Goal: Transaction & Acquisition: Book appointment/travel/reservation

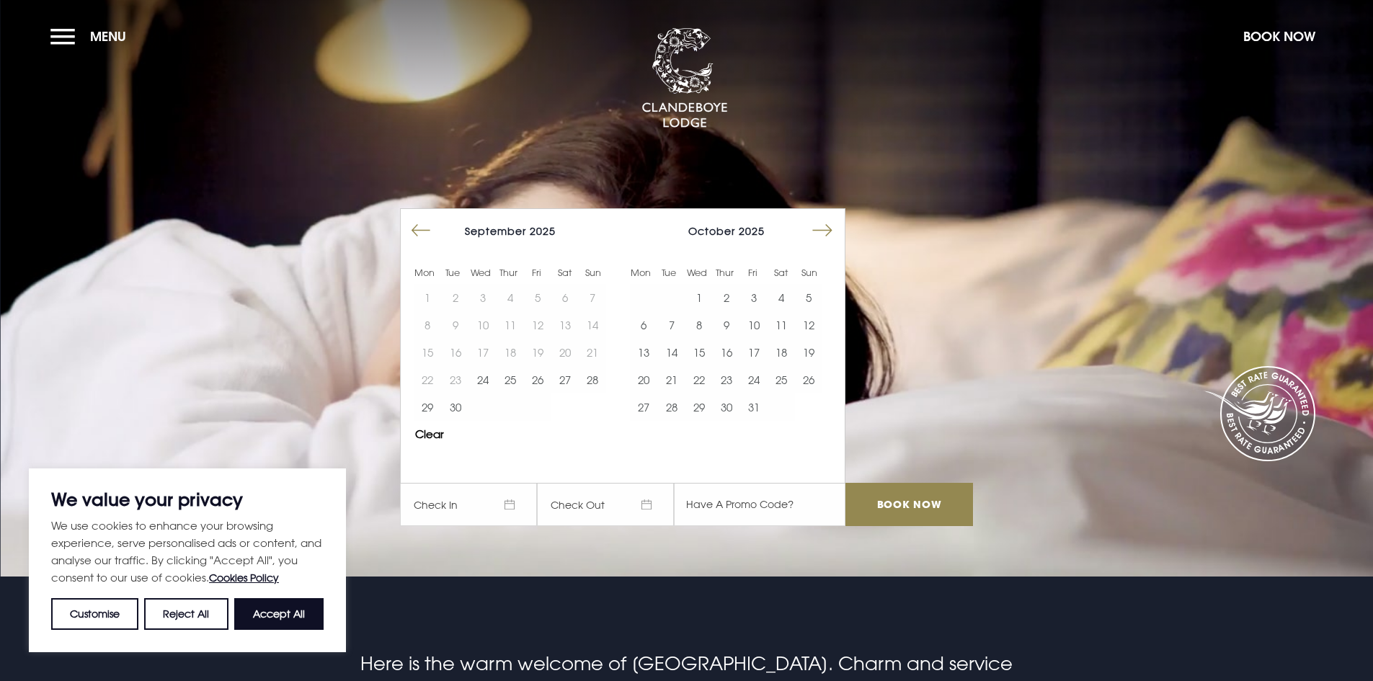
drag, startPoint x: 0, startPoint y: 0, endPoint x: 321, endPoint y: 604, distance: 684.1
click at [274, 616] on button "Accept All" at bounding box center [278, 614] width 89 height 32
checkbox input "true"
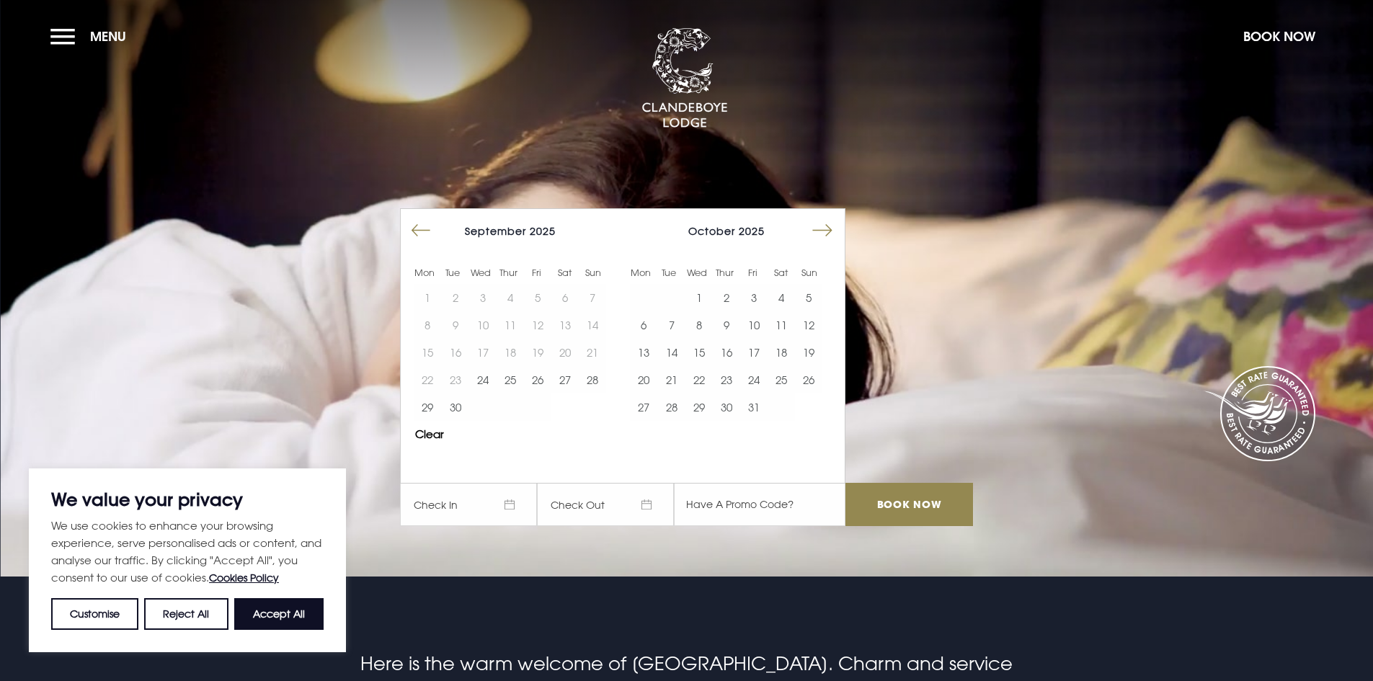
checkbox input "true"
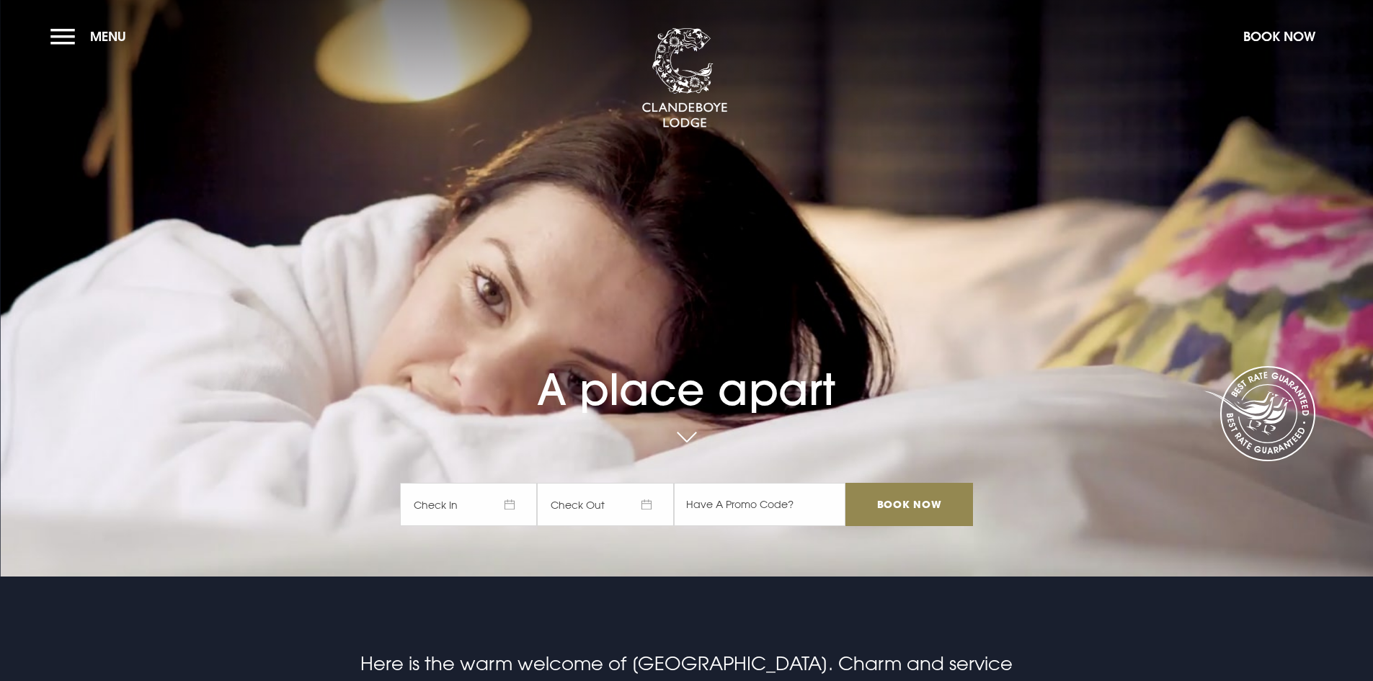
click at [499, 505] on span "Check In" at bounding box center [468, 504] width 137 height 43
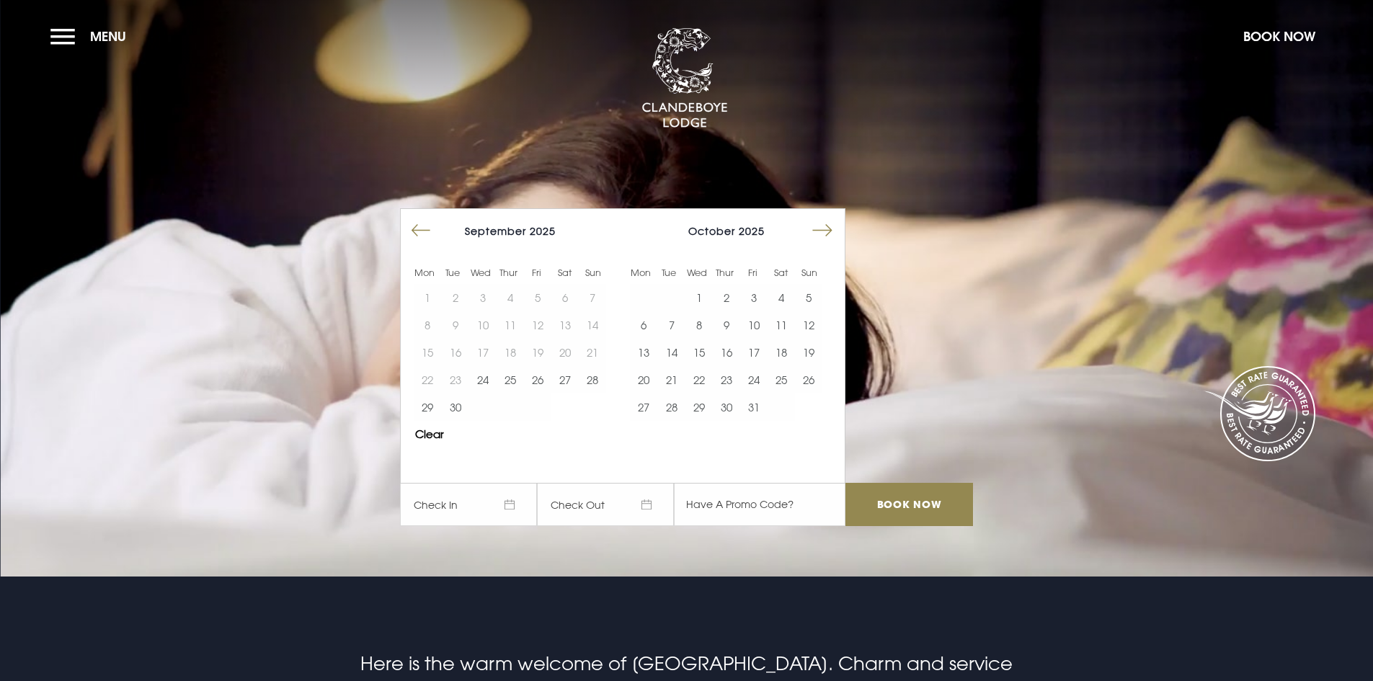
click at [826, 226] on button "Move forward to switch to the next month." at bounding box center [822, 230] width 27 height 27
click at [811, 295] on button "2" at bounding box center [808, 297] width 27 height 27
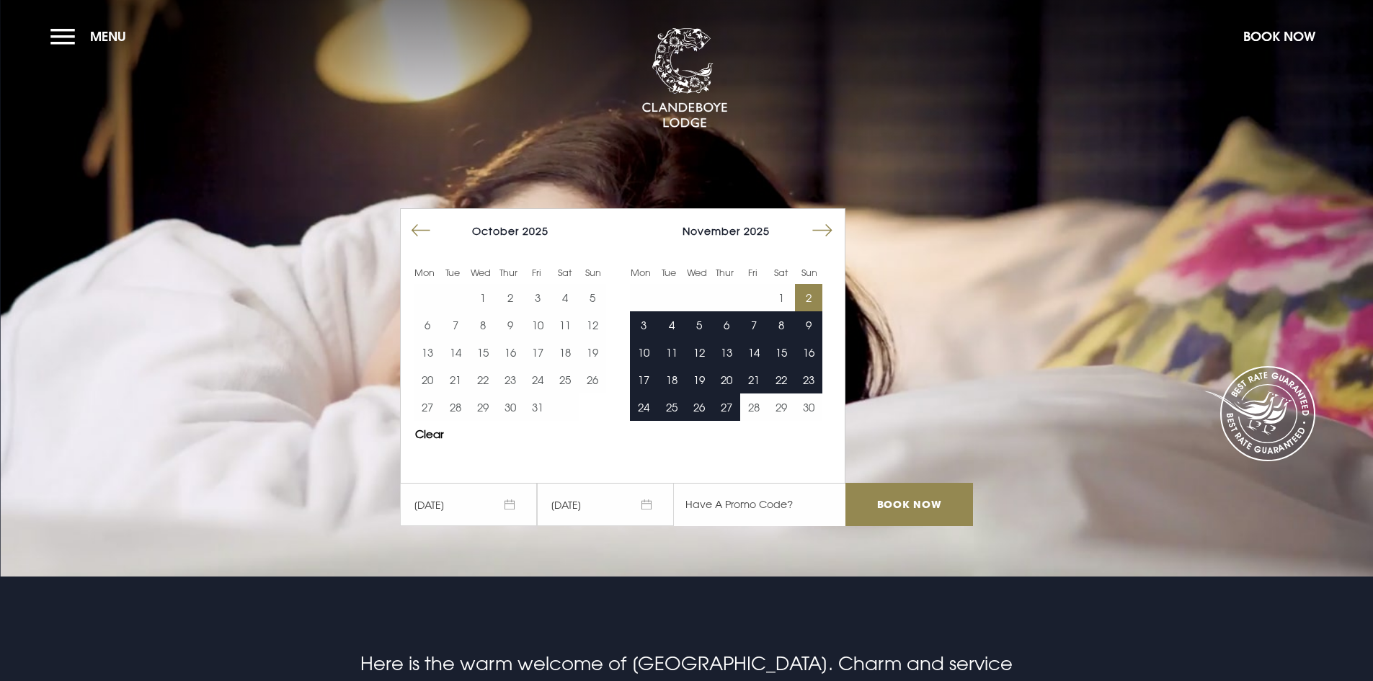
click at [768, 502] on input "text" at bounding box center [760, 504] width 172 height 43
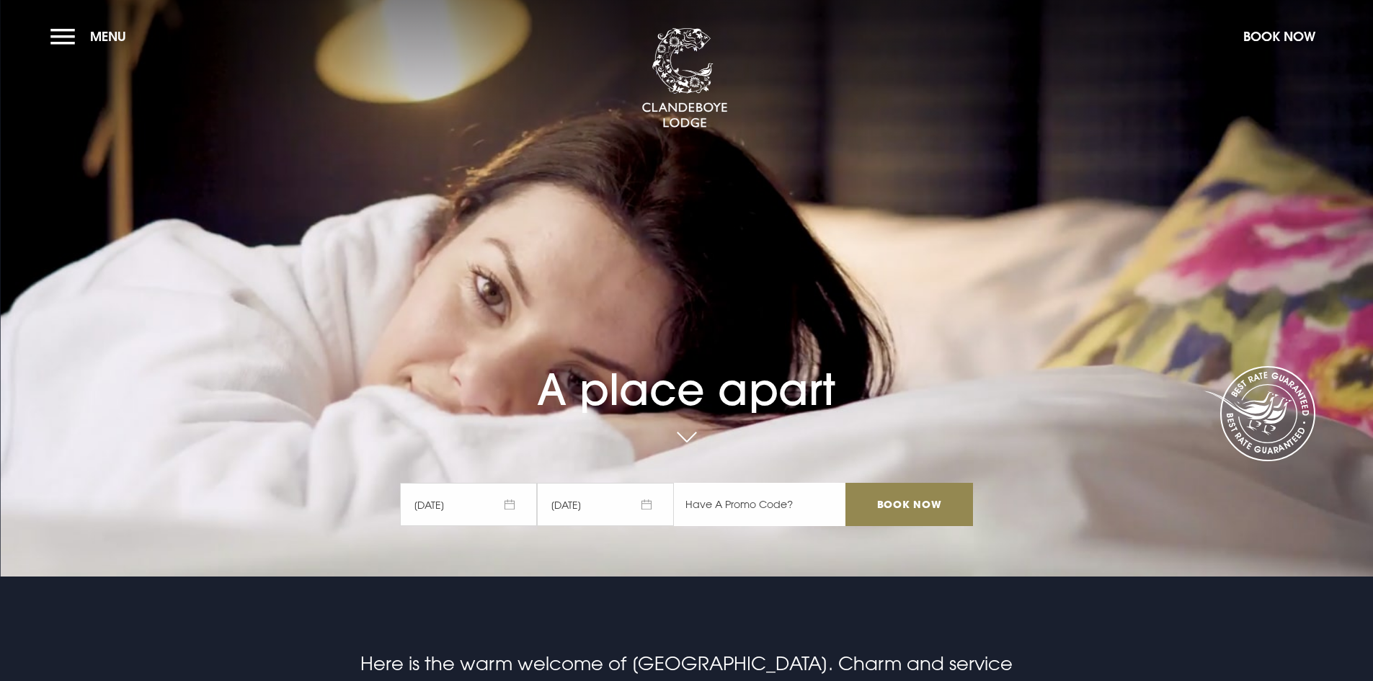
paste input "RORY20"
type input "RORY20"
click at [899, 502] on input "Book Now" at bounding box center [908, 504] width 127 height 43
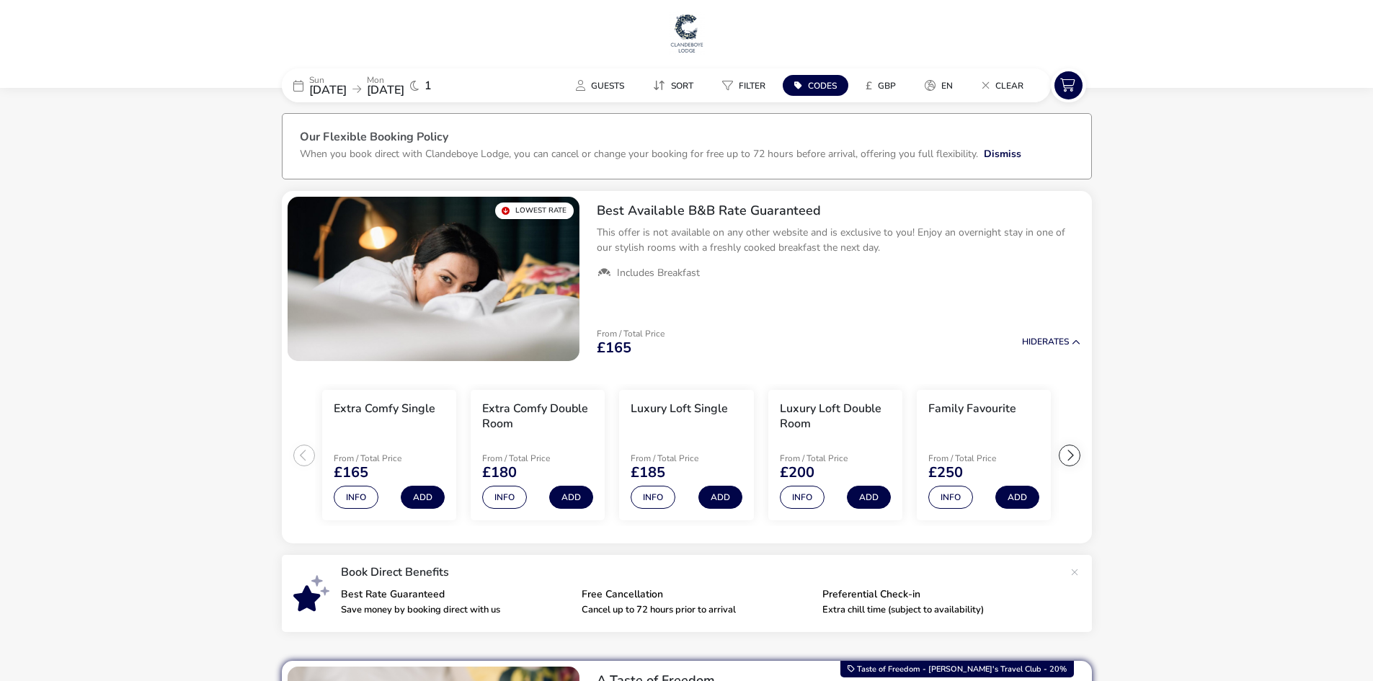
click at [298, 86] on icon at bounding box center [298, 86] width 10 height 12
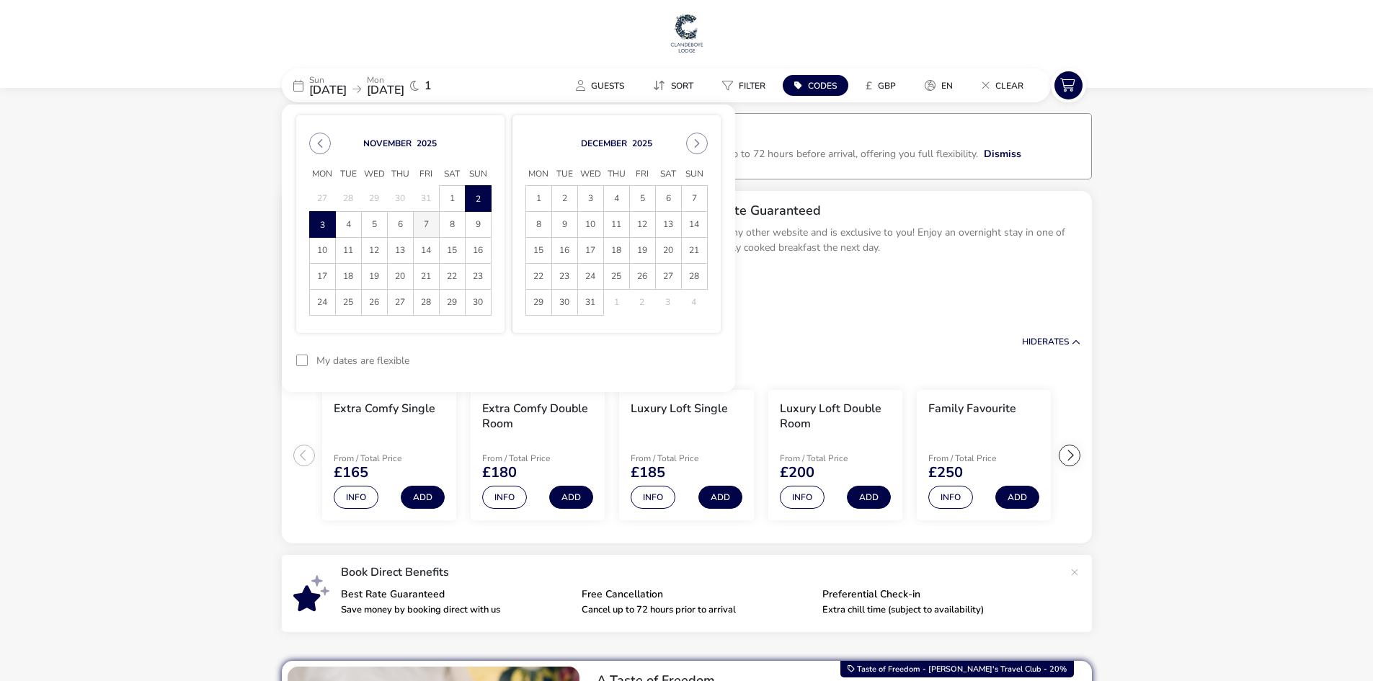
click at [424, 226] on span "7" at bounding box center [426, 224] width 25 height 25
click at [455, 221] on span "8" at bounding box center [452, 224] width 25 height 25
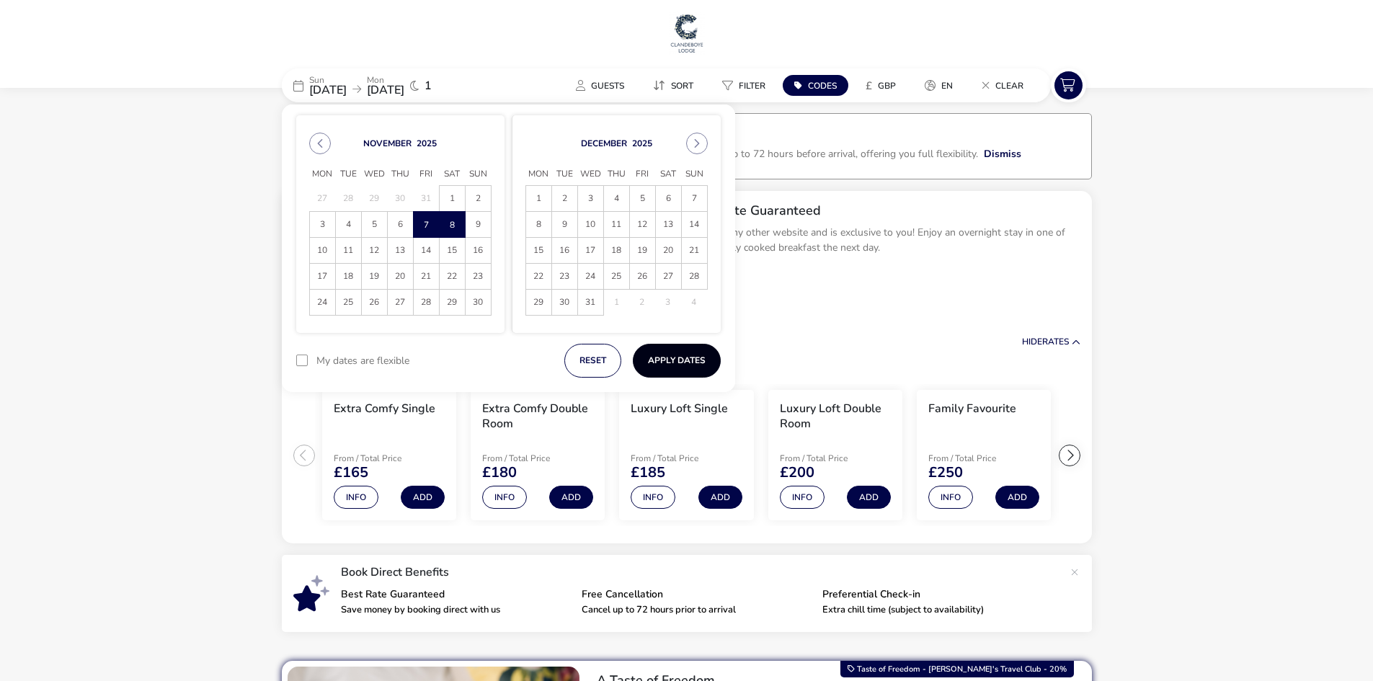
click at [685, 355] on button "Apply Dates" at bounding box center [677, 361] width 88 height 34
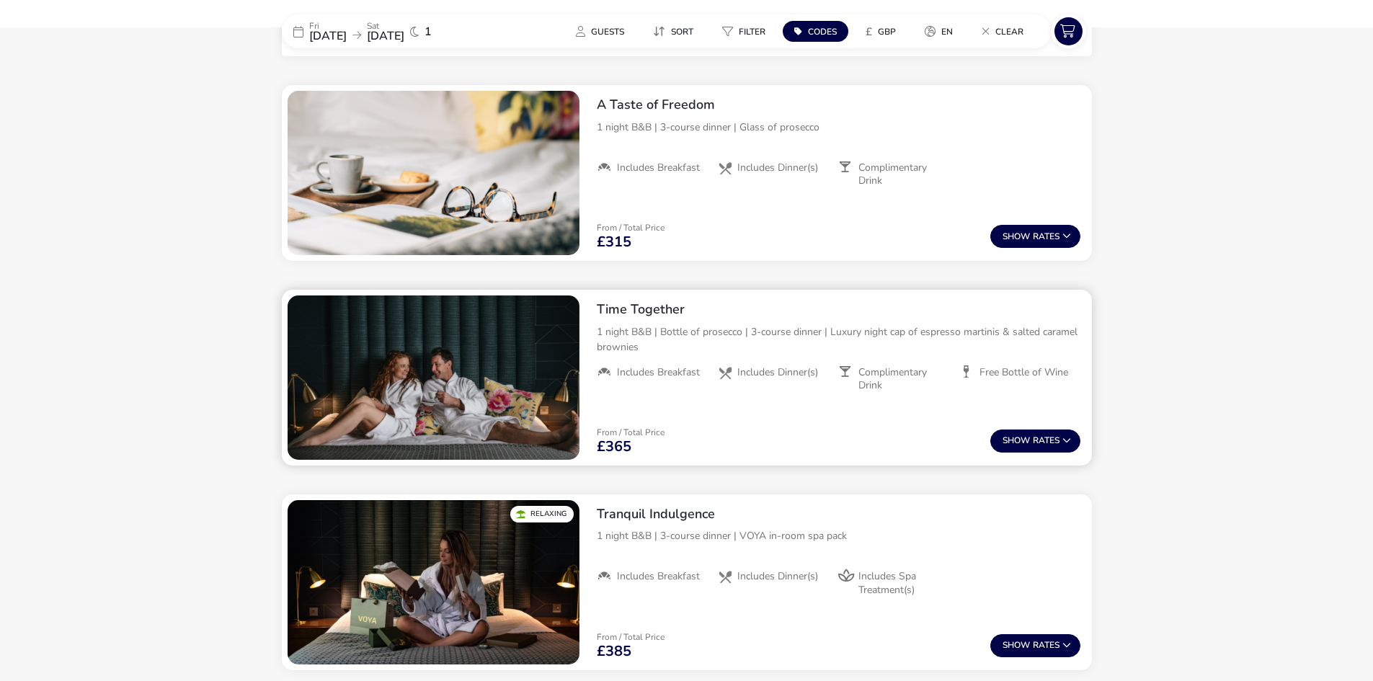
scroll to position [551, 0]
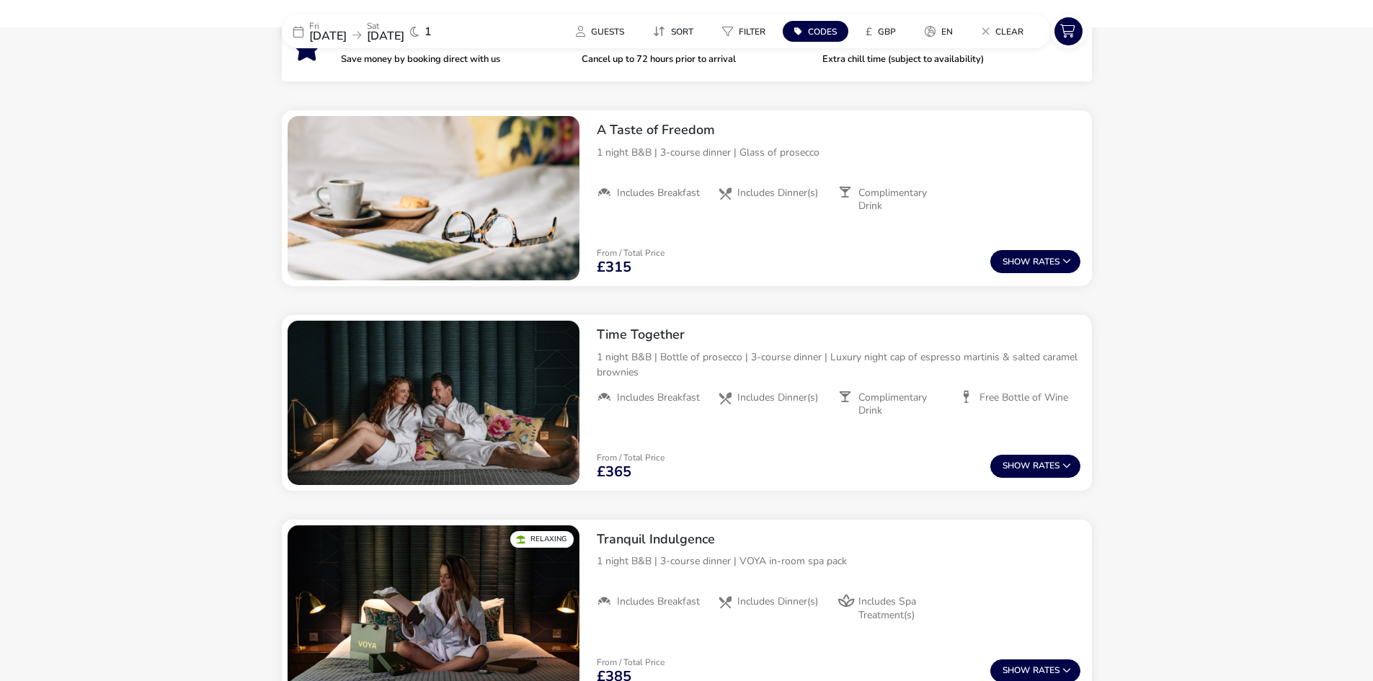
click at [347, 33] on span "[DATE]" at bounding box center [327, 36] width 37 height 16
click at [300, 33] on icon at bounding box center [298, 32] width 10 height 12
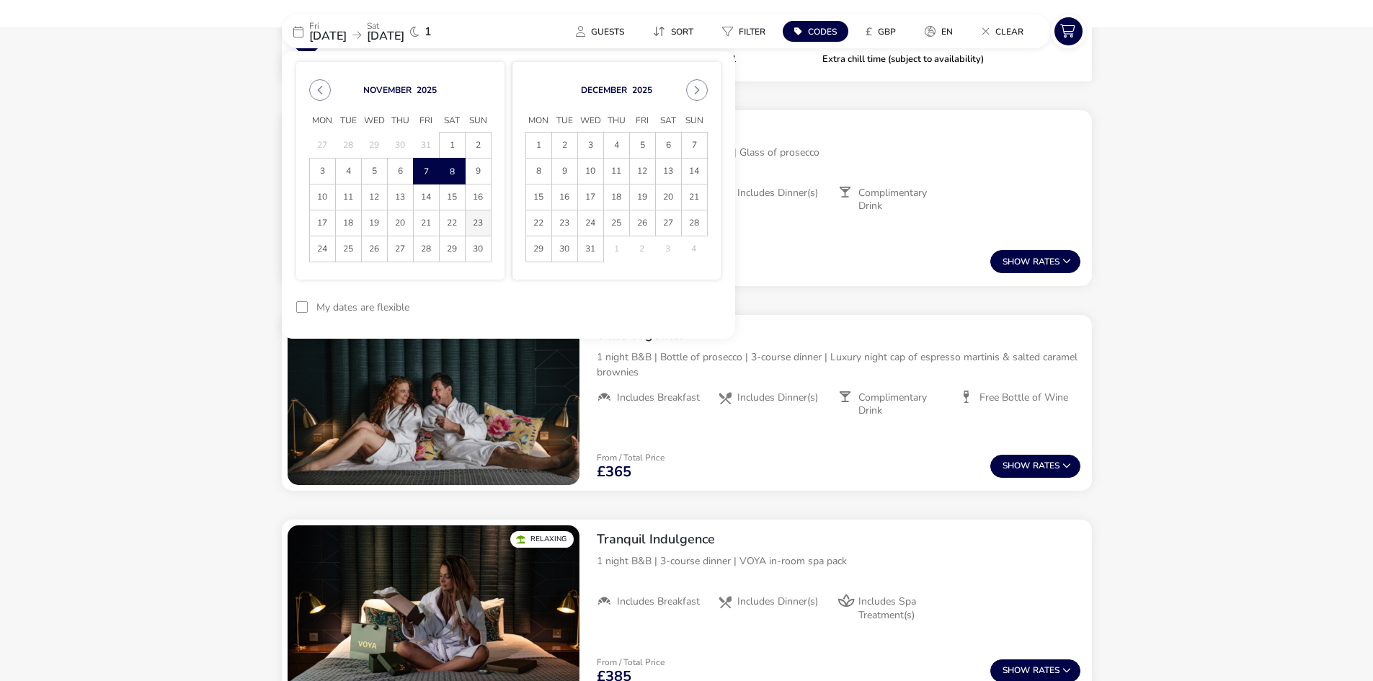
click at [474, 218] on span "23" at bounding box center [478, 222] width 25 height 25
click at [322, 256] on span "24" at bounding box center [322, 248] width 25 height 25
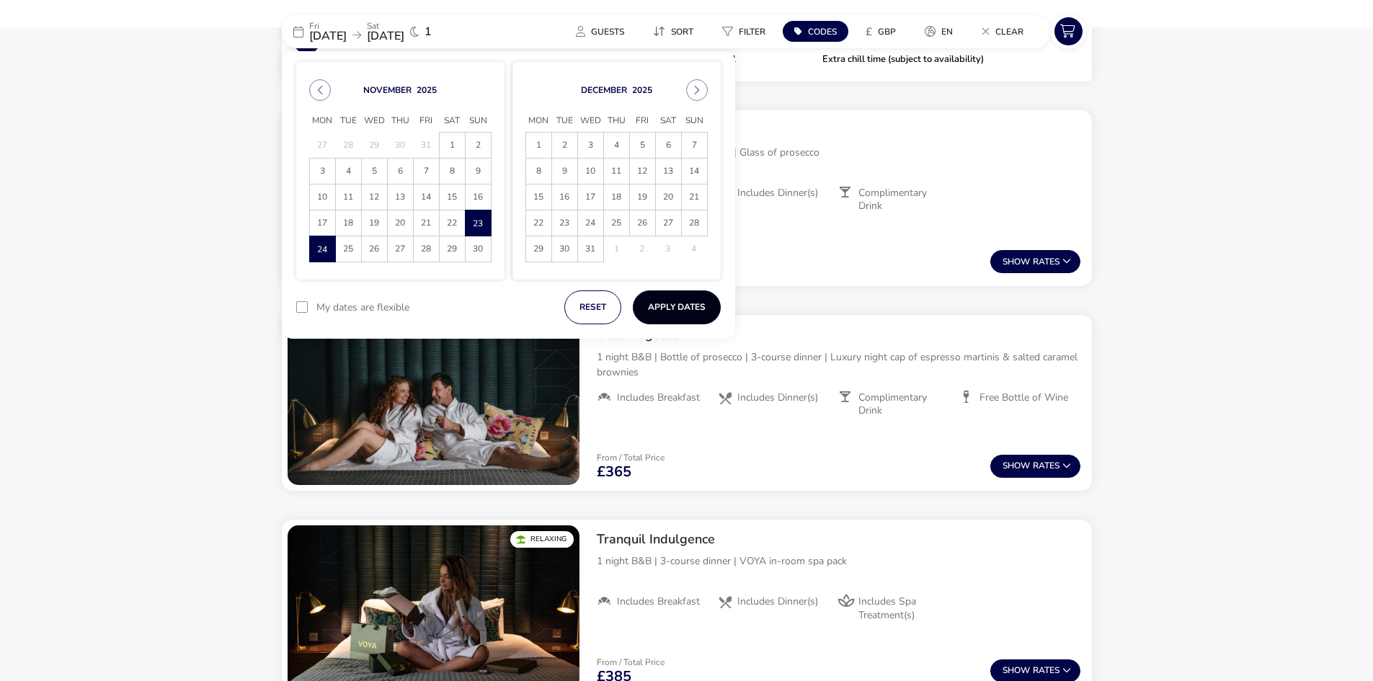
click at [672, 306] on button "Apply Dates" at bounding box center [677, 307] width 88 height 34
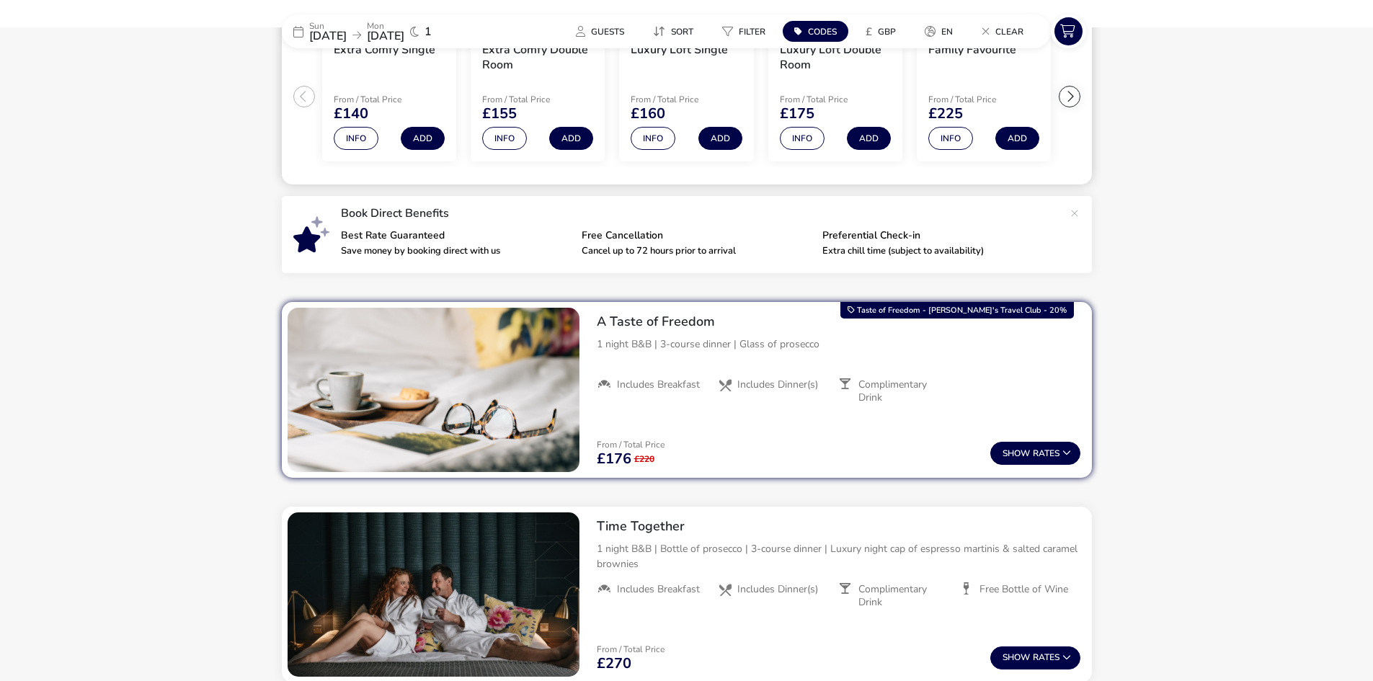
scroll to position [431, 0]
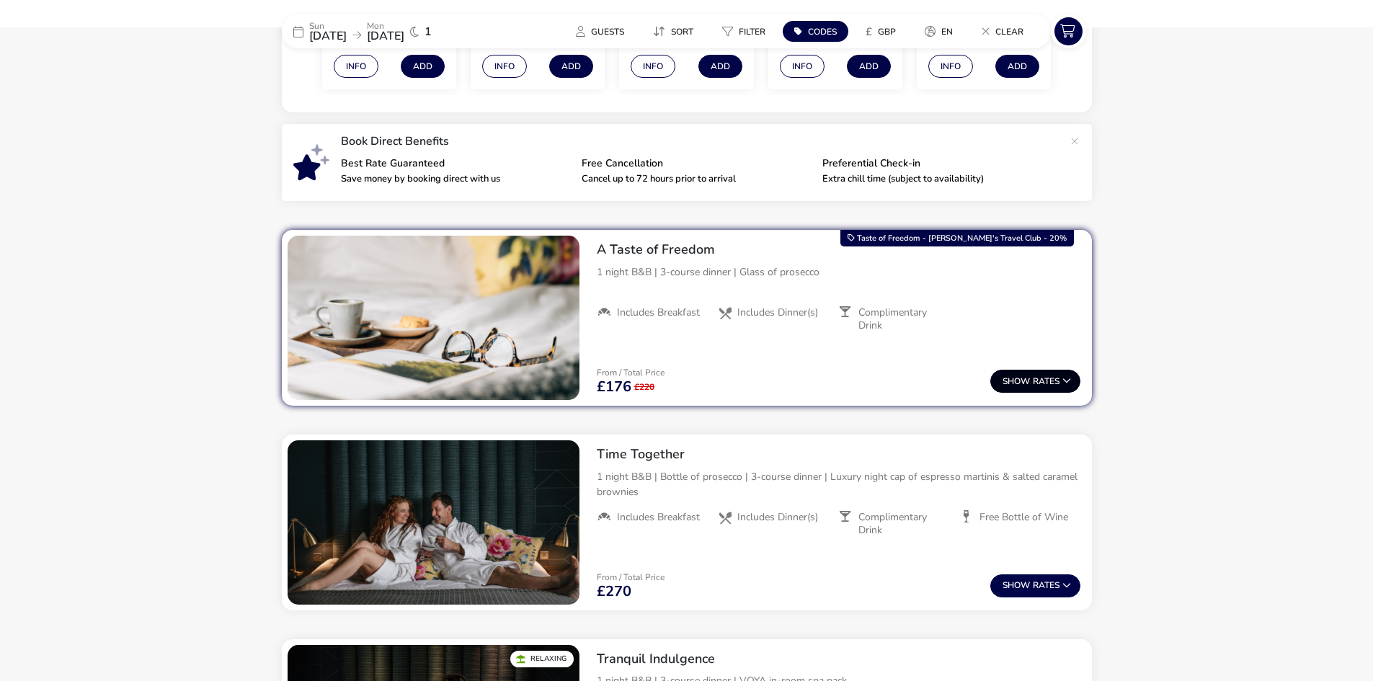
click at [1041, 384] on button "Show Rates" at bounding box center [1035, 381] width 90 height 23
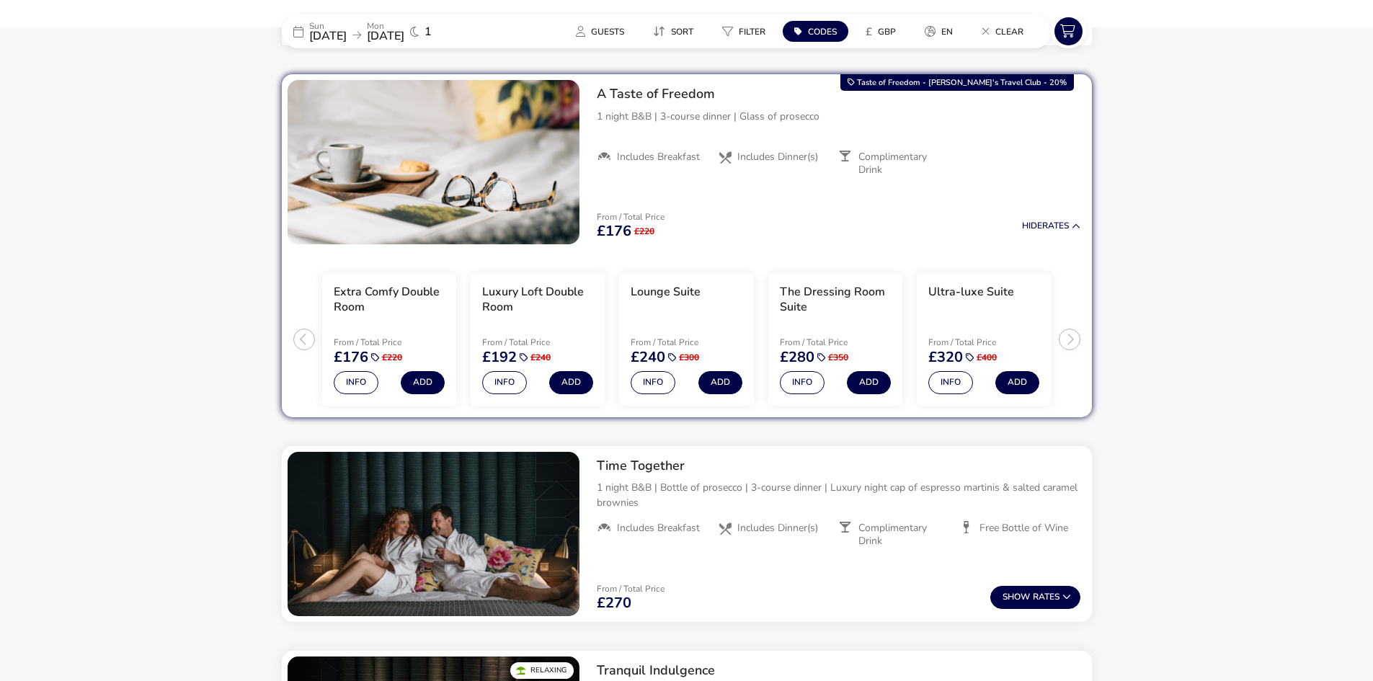
scroll to position [589, 0]
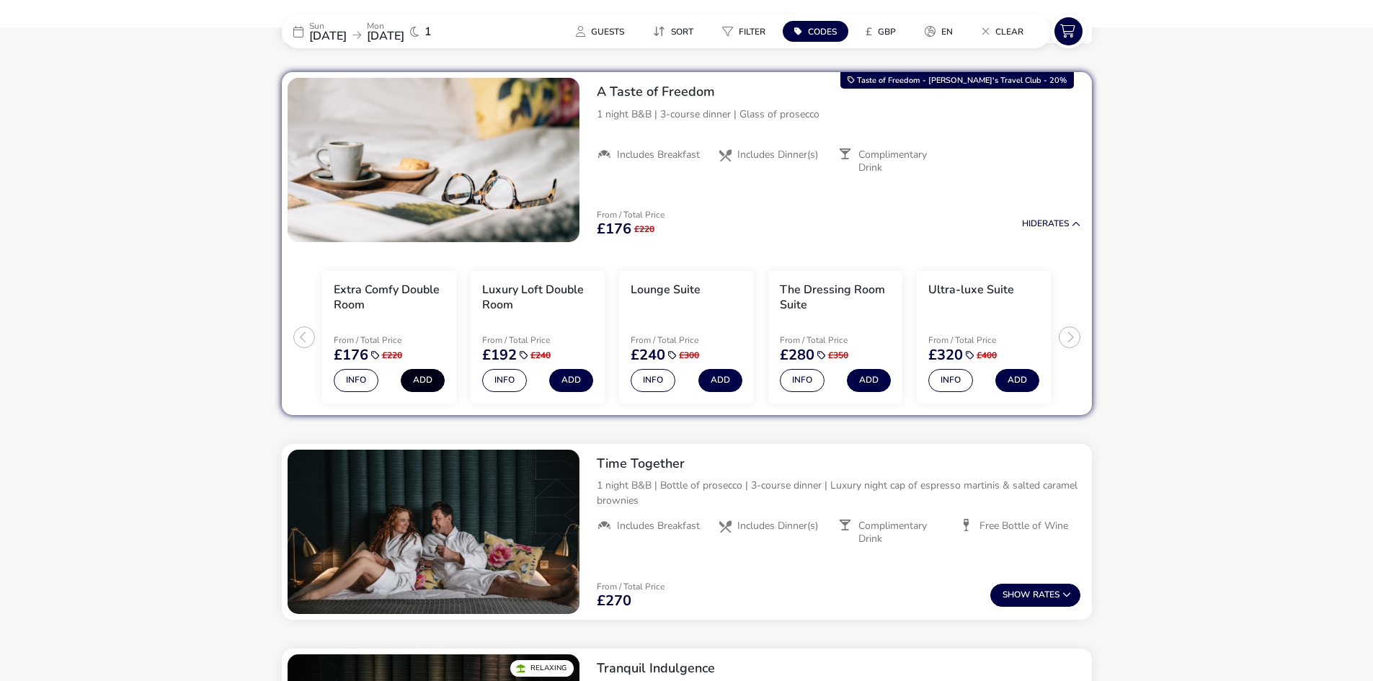
click at [417, 375] on button "Add" at bounding box center [423, 380] width 44 height 23
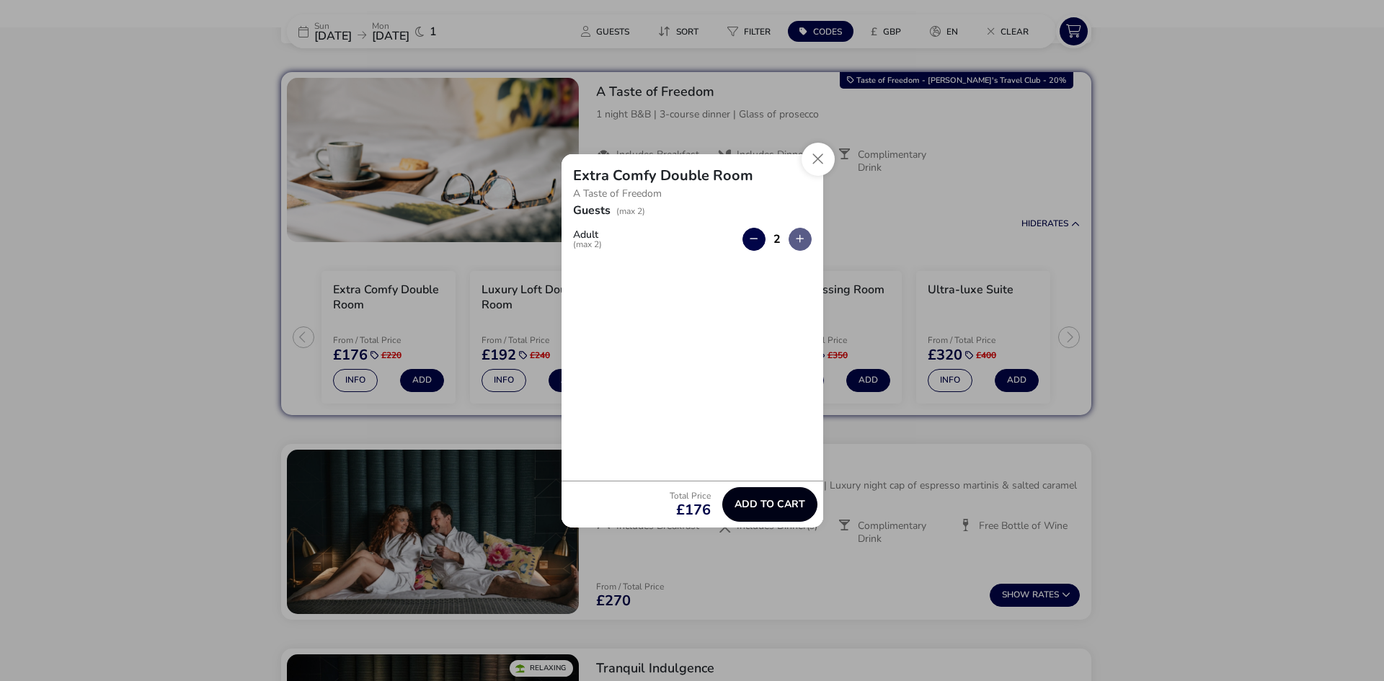
click at [756, 504] on span "Add to cart" at bounding box center [769, 504] width 71 height 11
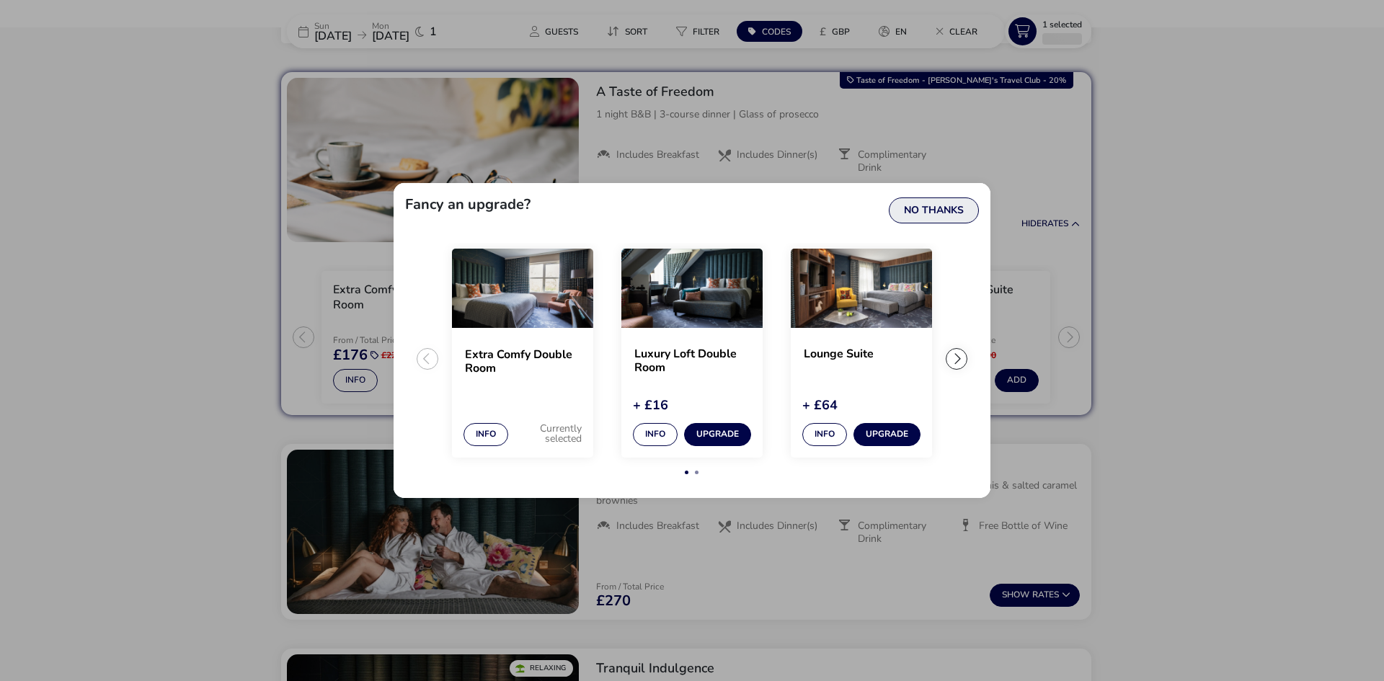
click at [941, 208] on button "No Thanks" at bounding box center [934, 210] width 90 height 26
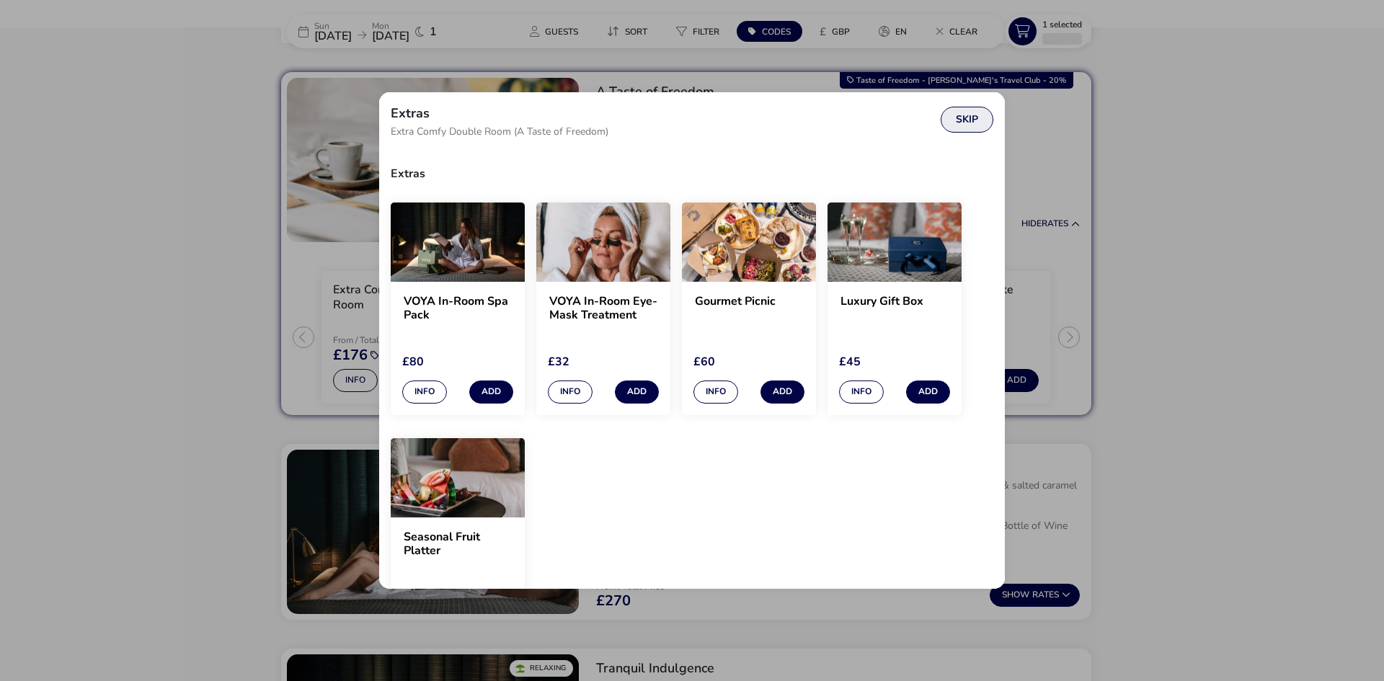
click at [956, 120] on button "Skip" at bounding box center [966, 120] width 53 height 26
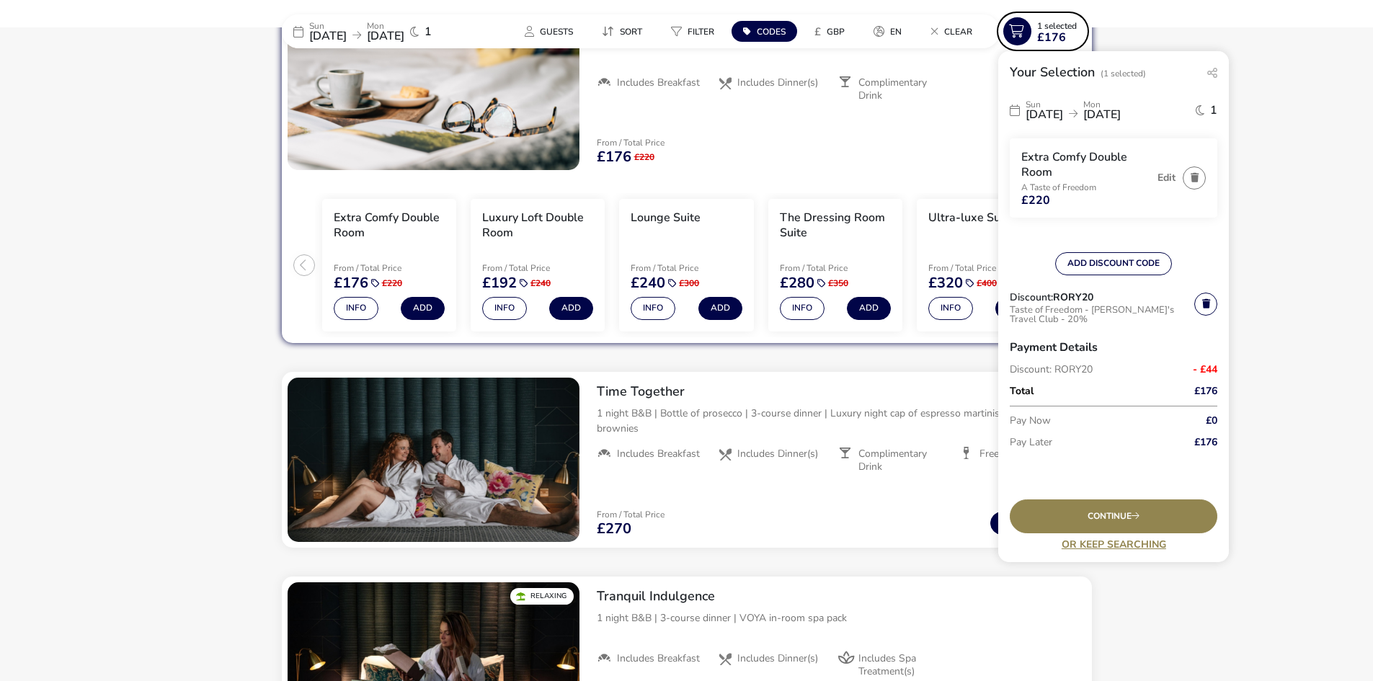
scroll to position [733, 0]
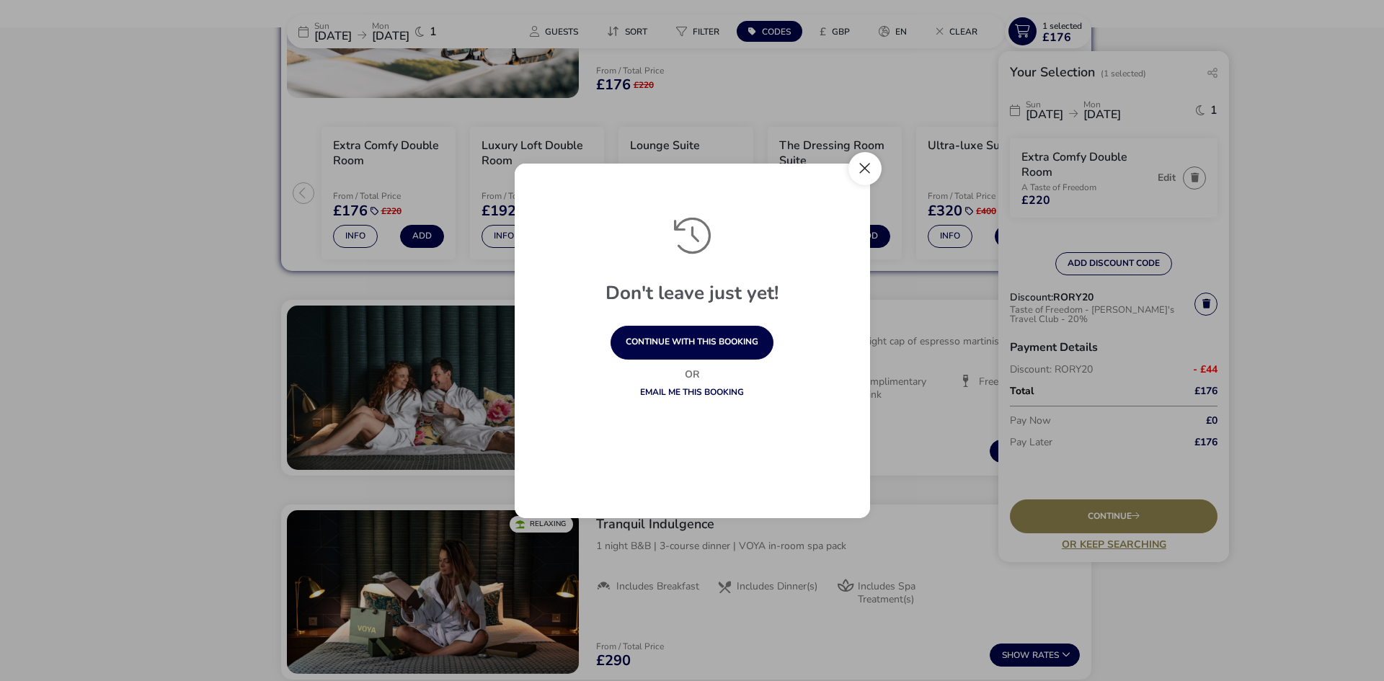
click at [860, 160] on button "Close" at bounding box center [864, 168] width 33 height 33
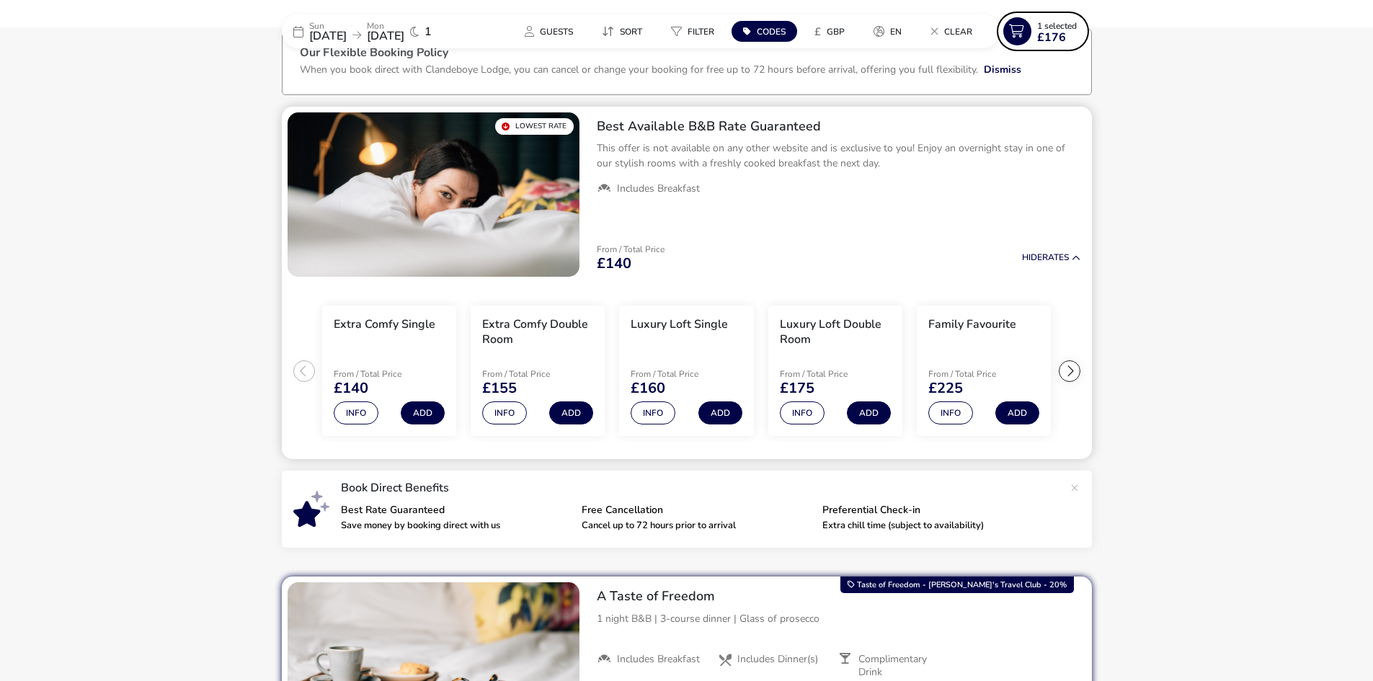
scroll to position [0, 0]
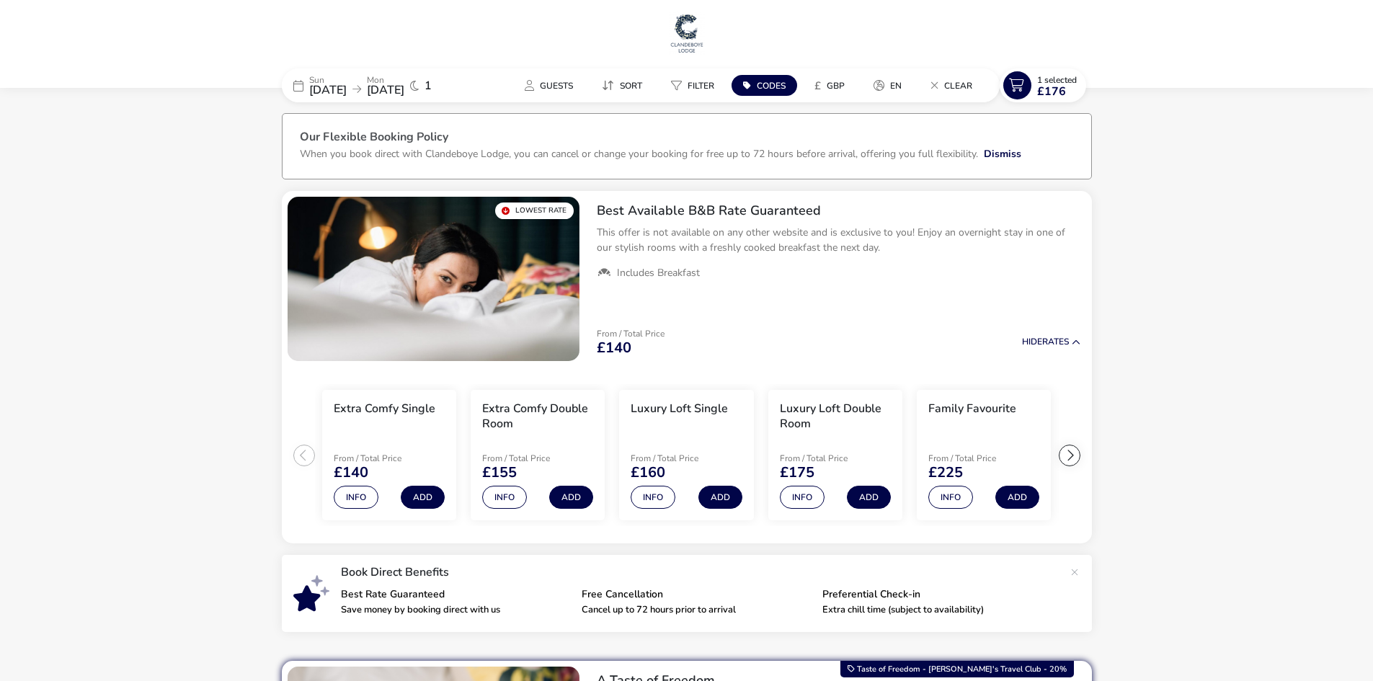
click at [347, 80] on p "Sun" at bounding box center [327, 80] width 37 height 9
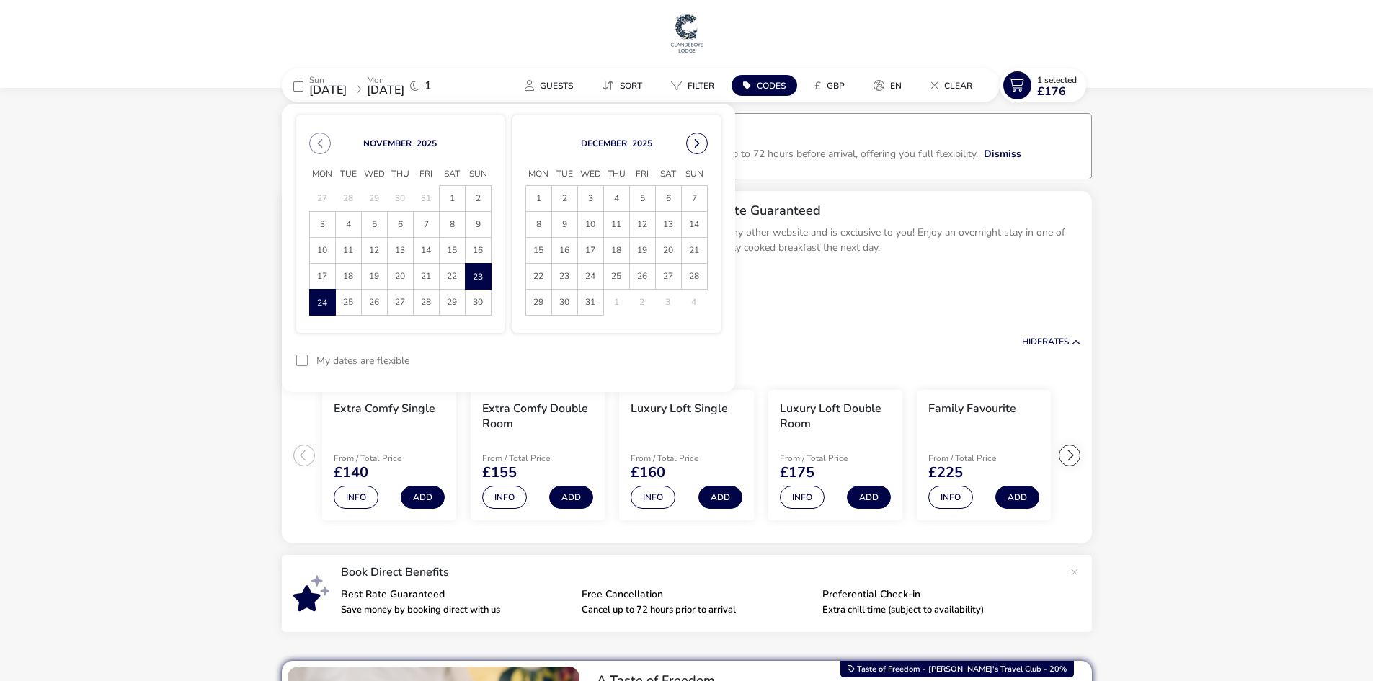
click at [703, 143] on button "Next Month" at bounding box center [697, 144] width 22 height 22
click at [688, 144] on button "Next Month" at bounding box center [697, 144] width 22 height 22
click at [693, 143] on button "Next Month" at bounding box center [697, 144] width 22 height 22
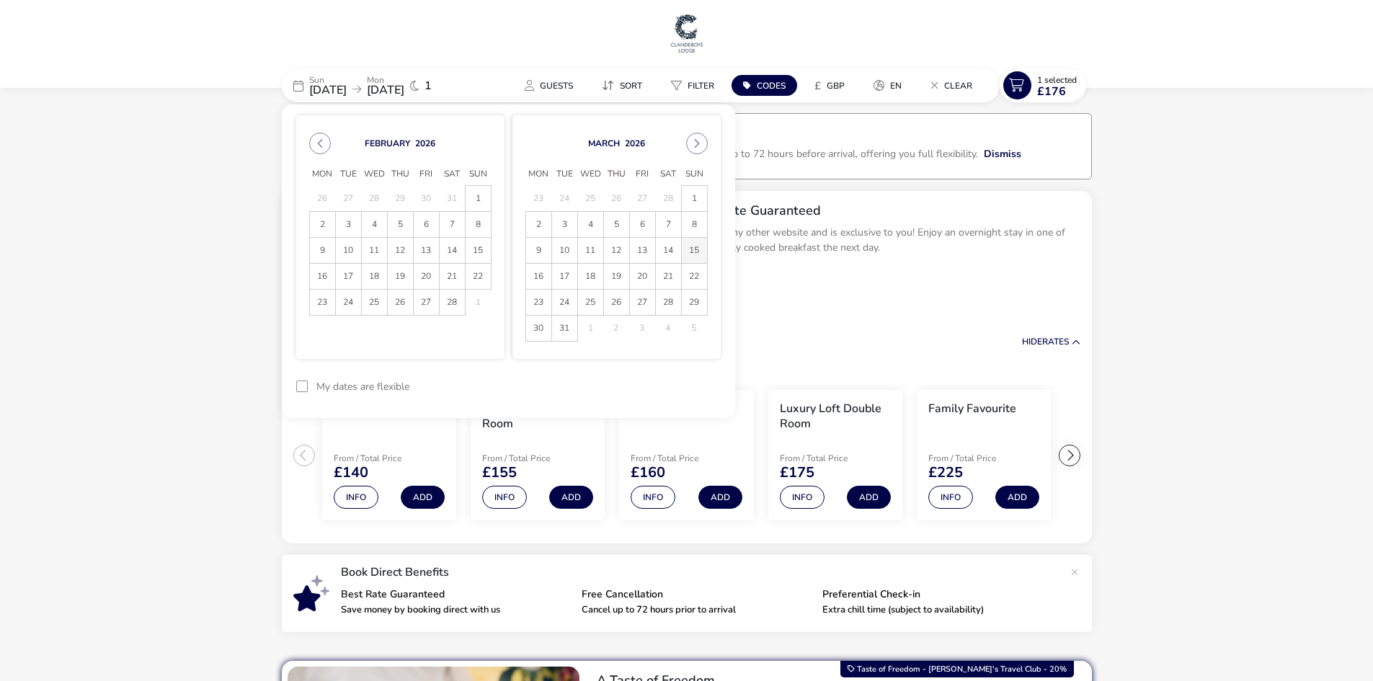
click at [695, 249] on span "15" at bounding box center [694, 250] width 25 height 25
click at [541, 269] on span "16" at bounding box center [538, 276] width 25 height 25
click at [682, 382] on button "Apply Dates" at bounding box center [677, 387] width 88 height 34
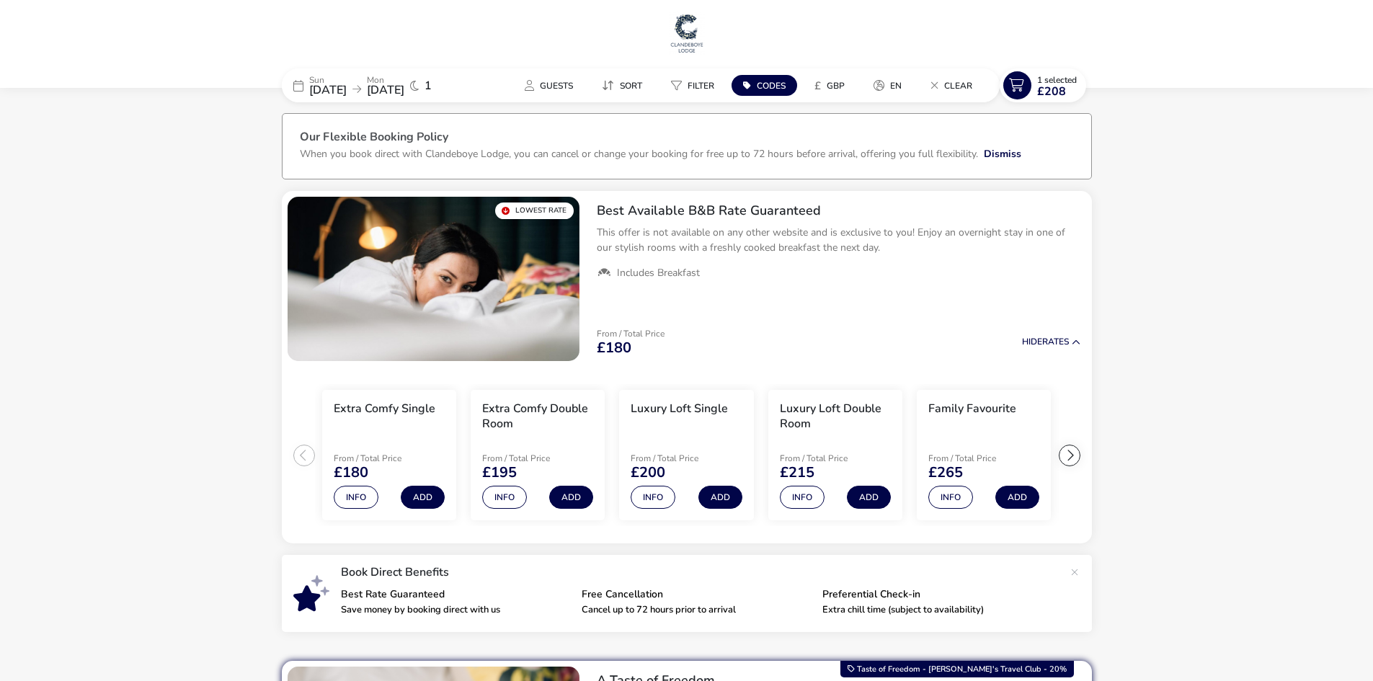
click at [347, 84] on span "[DATE]" at bounding box center [327, 90] width 37 height 16
click at [361, 90] on icon at bounding box center [356, 89] width 9 height 10
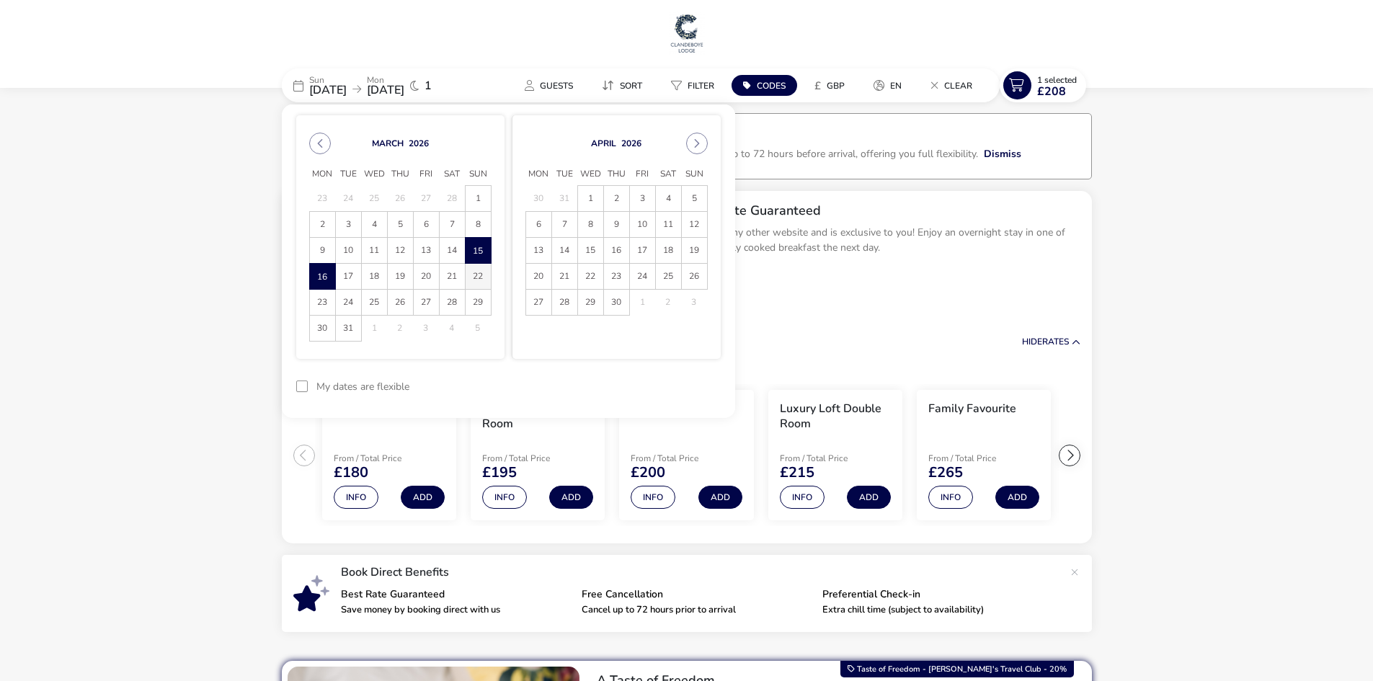
click at [474, 275] on span "22" at bounding box center [478, 276] width 25 height 25
click at [324, 298] on span "23" at bounding box center [322, 302] width 25 height 25
click at [669, 377] on button "Apply Dates" at bounding box center [677, 387] width 88 height 34
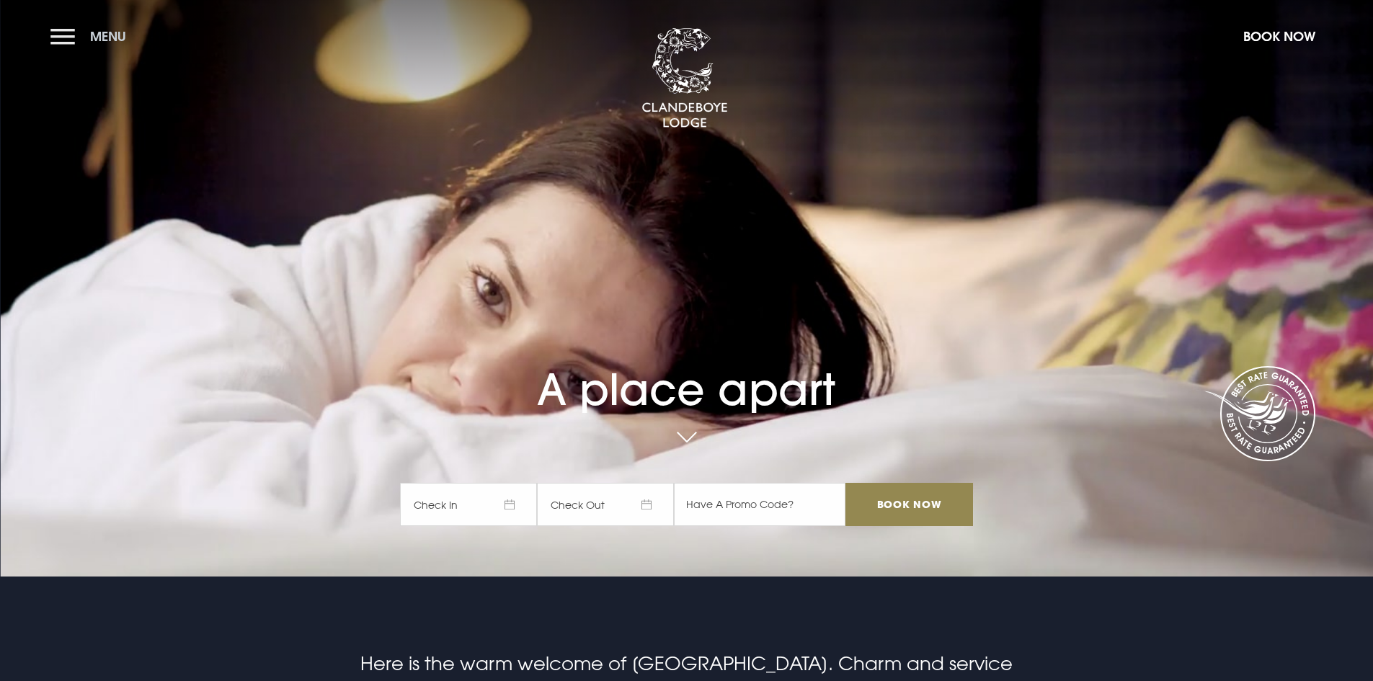
click at [51, 35] on button "Menu" at bounding box center [91, 36] width 83 height 31
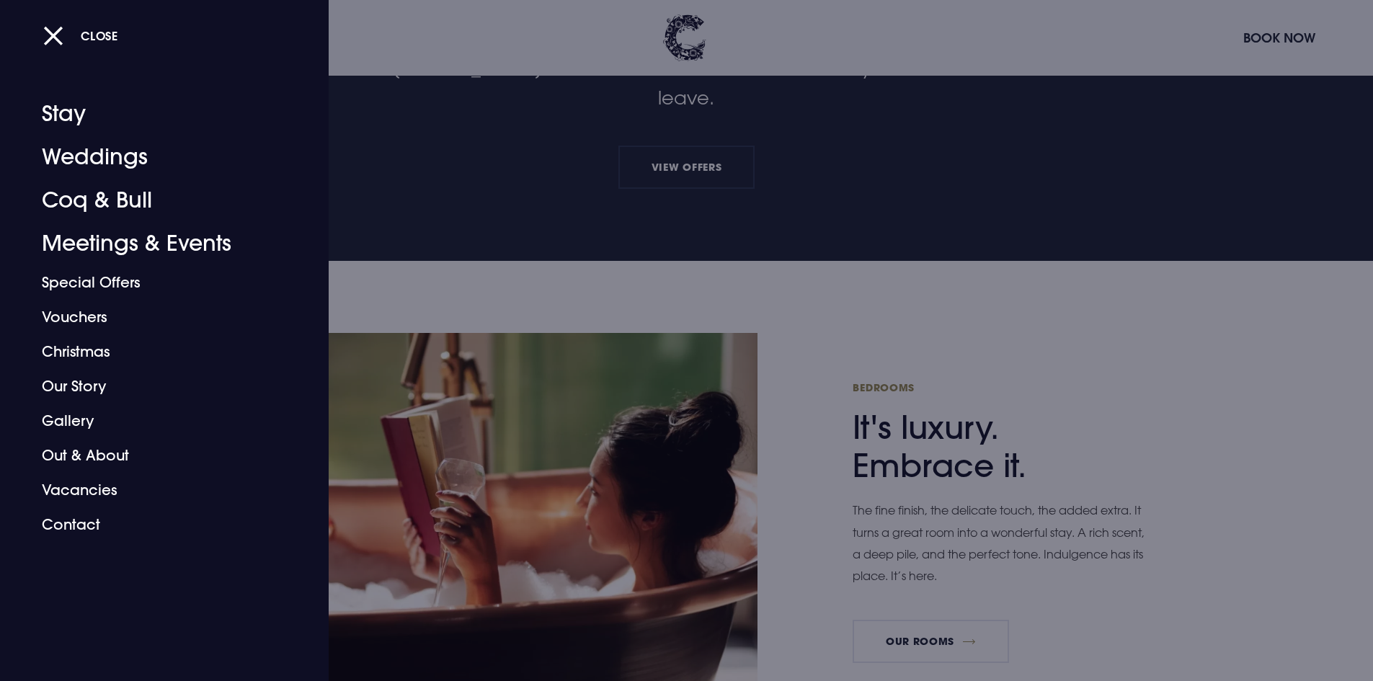
scroll to position [721, 0]
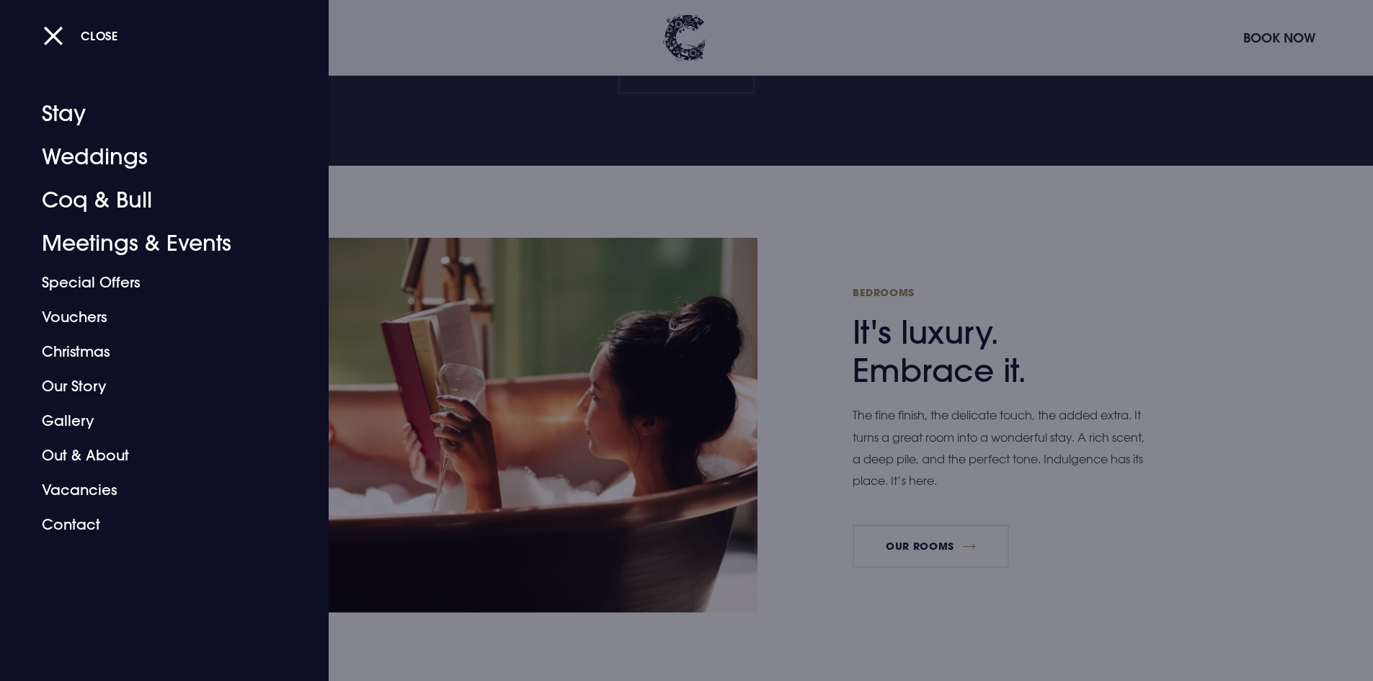
click at [1219, 368] on div at bounding box center [686, 340] width 1373 height 681
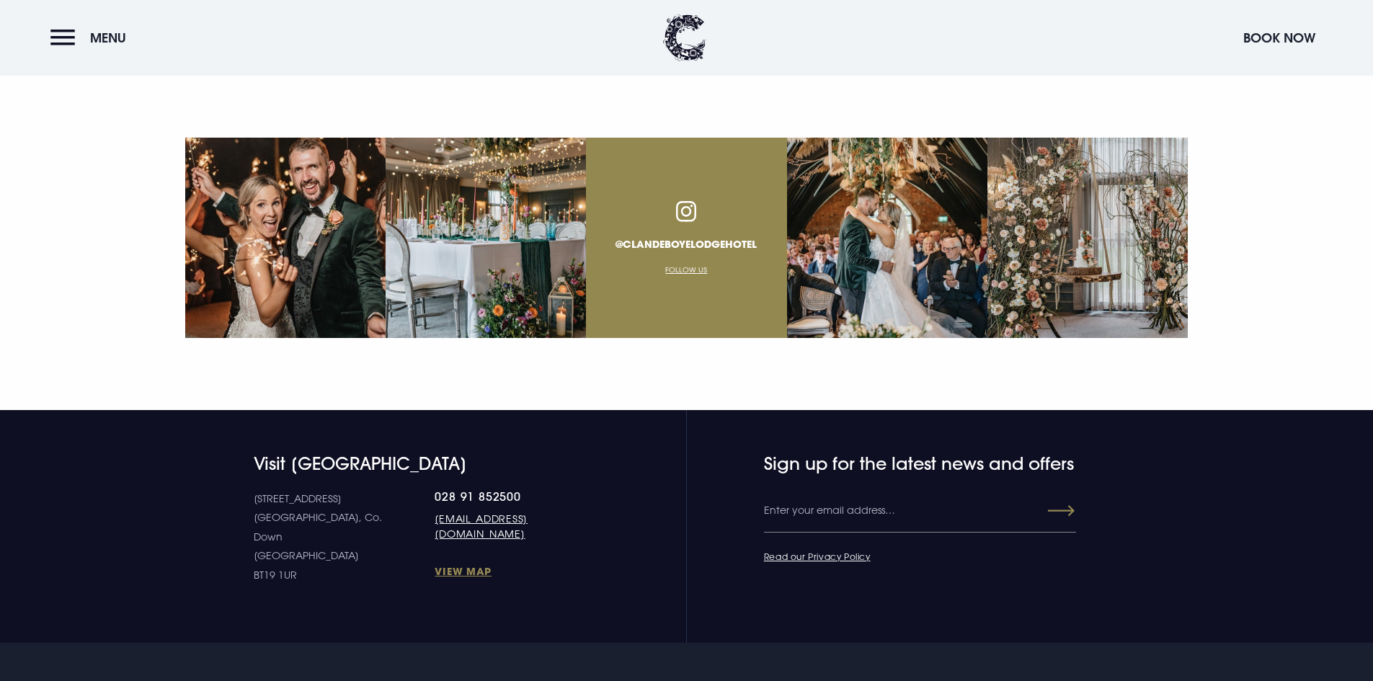
scroll to position [5269, 0]
